Goal: Information Seeking & Learning: Learn about a topic

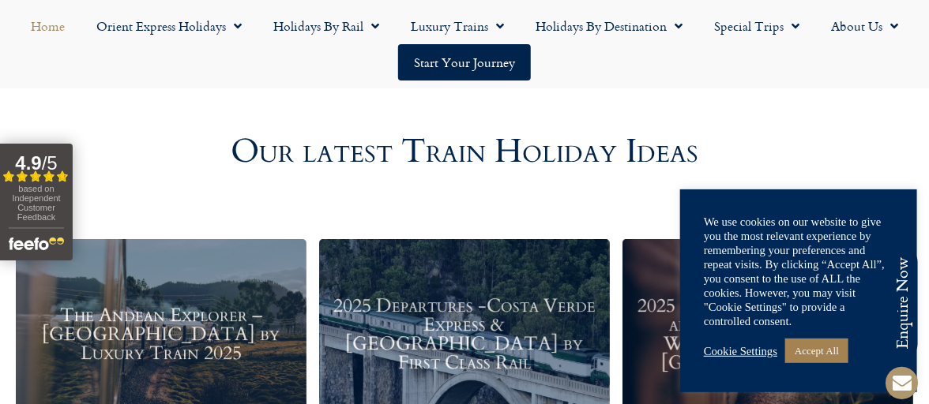
scroll to position [1711, 0]
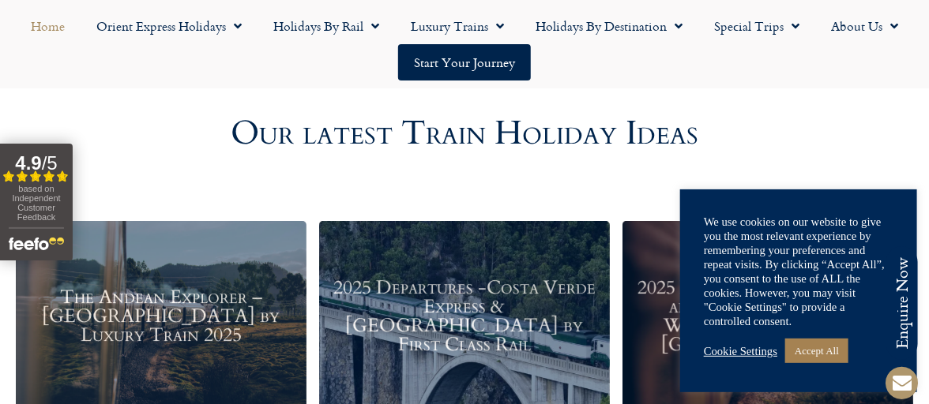
click at [746, 350] on link "Cookie Settings" at bounding box center [740, 351] width 73 height 14
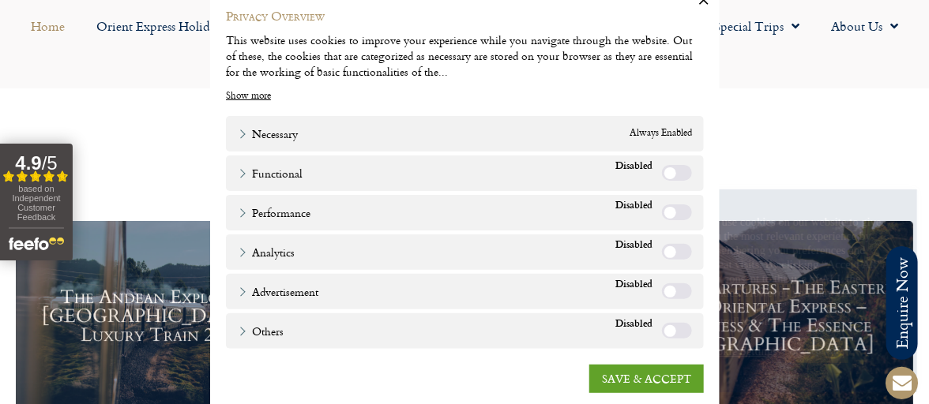
scroll to position [47, 0]
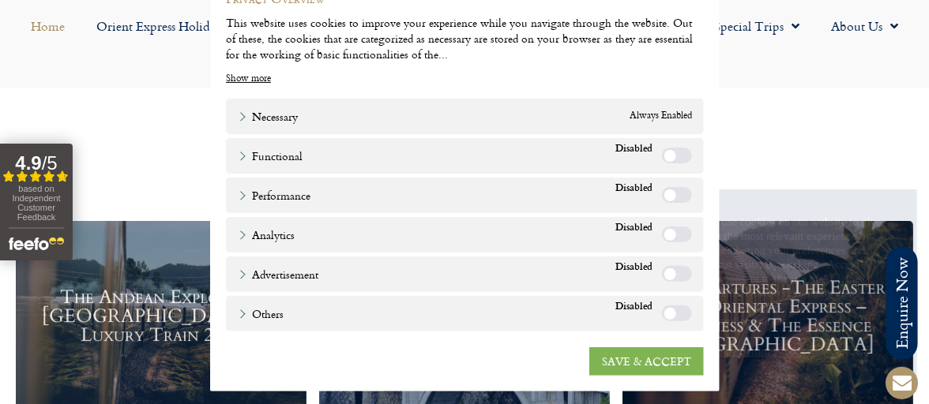
click at [644, 360] on link "SAVE & ACCEPT" at bounding box center [646, 362] width 115 height 28
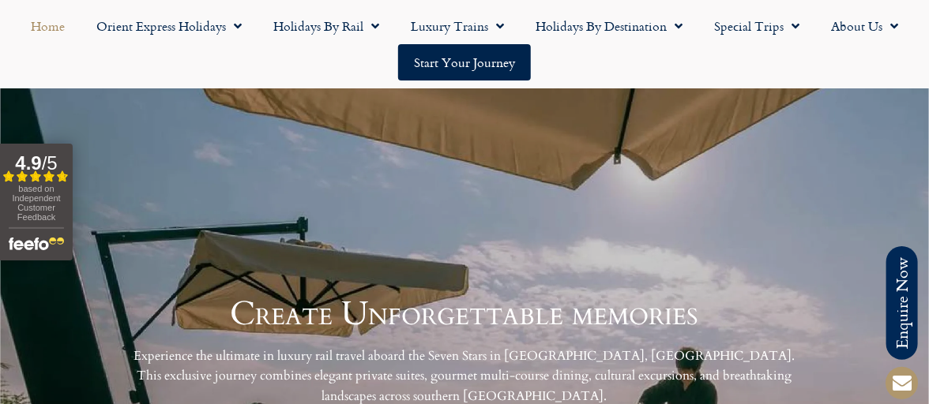
scroll to position [3291, 0]
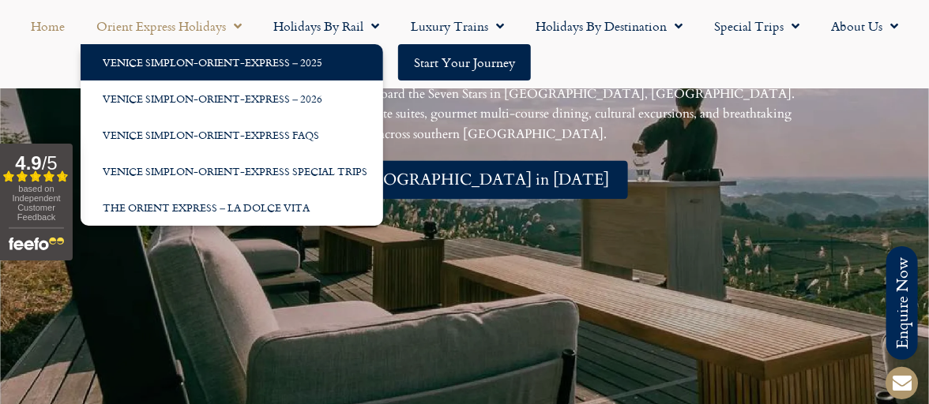
click at [190, 62] on link "Venice Simplon-Orient-Express – 2025" at bounding box center [232, 62] width 303 height 36
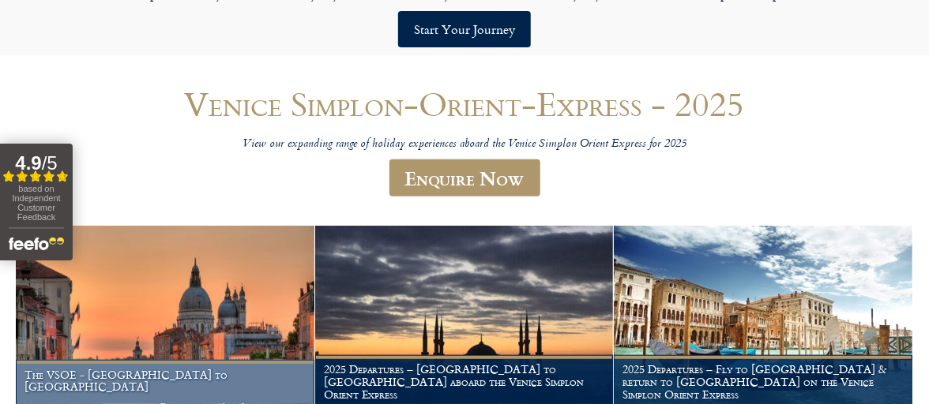
scroll to position [263, 0]
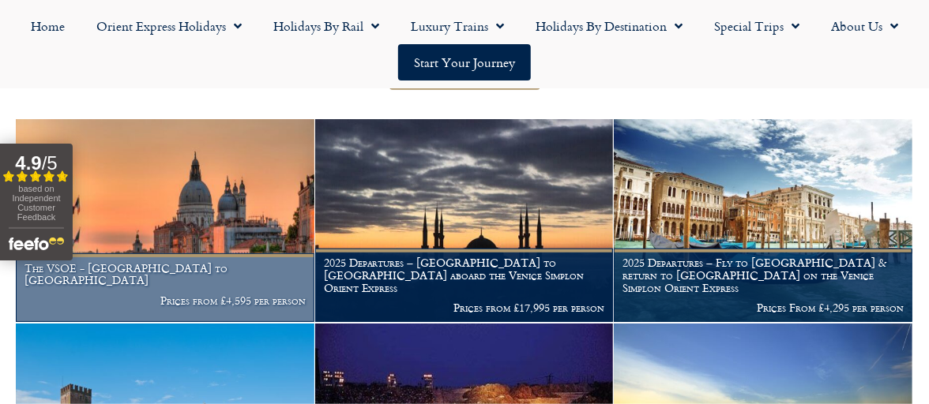
click at [248, 231] on img at bounding box center [165, 220] width 299 height 203
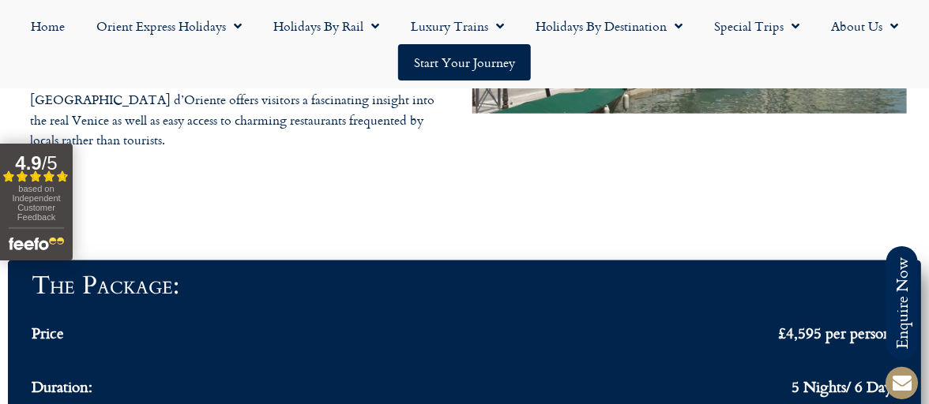
scroll to position [4871, 0]
